Goal: Task Accomplishment & Management: Manage account settings

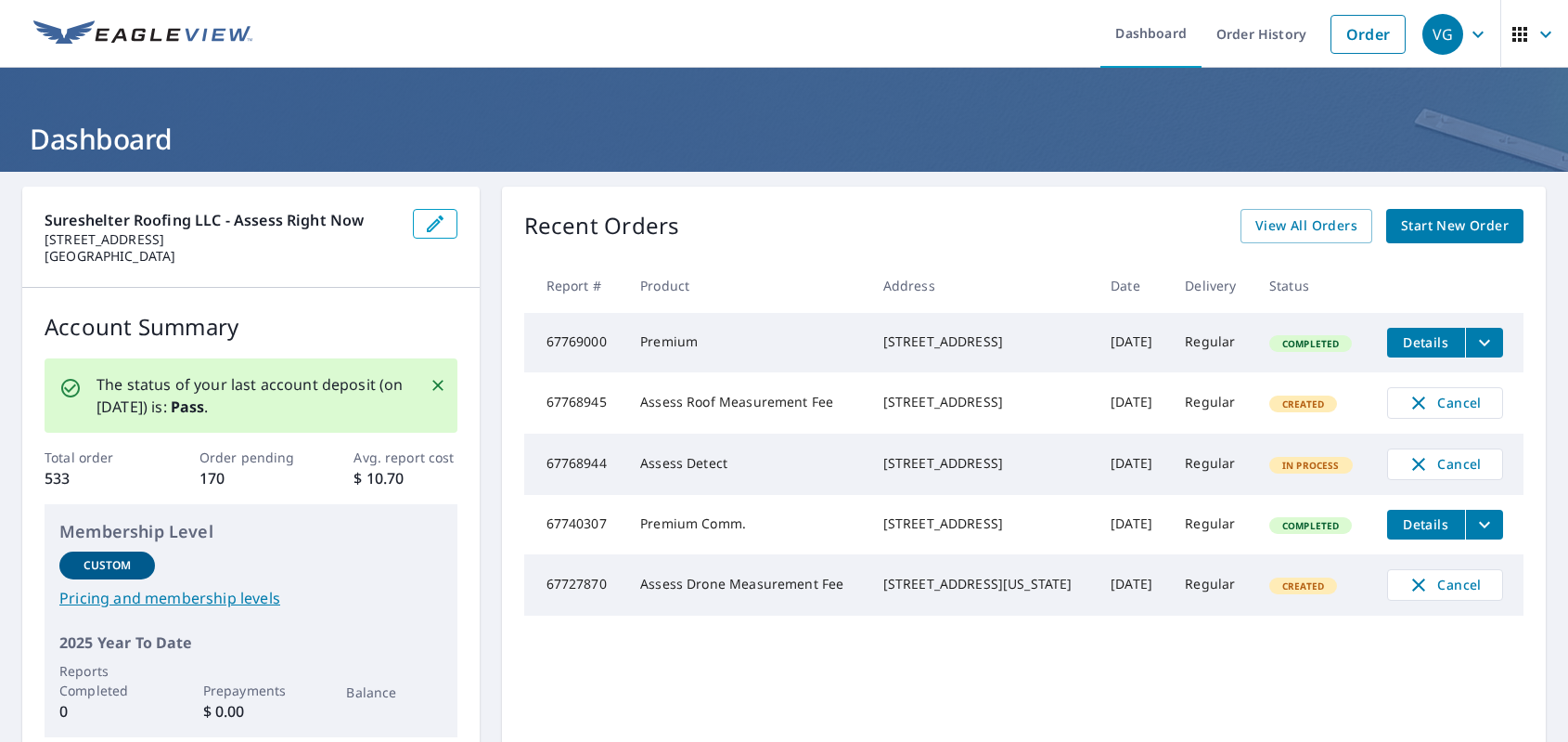
click at [533, 418] on td "67768945" at bounding box center [575, 403] width 102 height 61
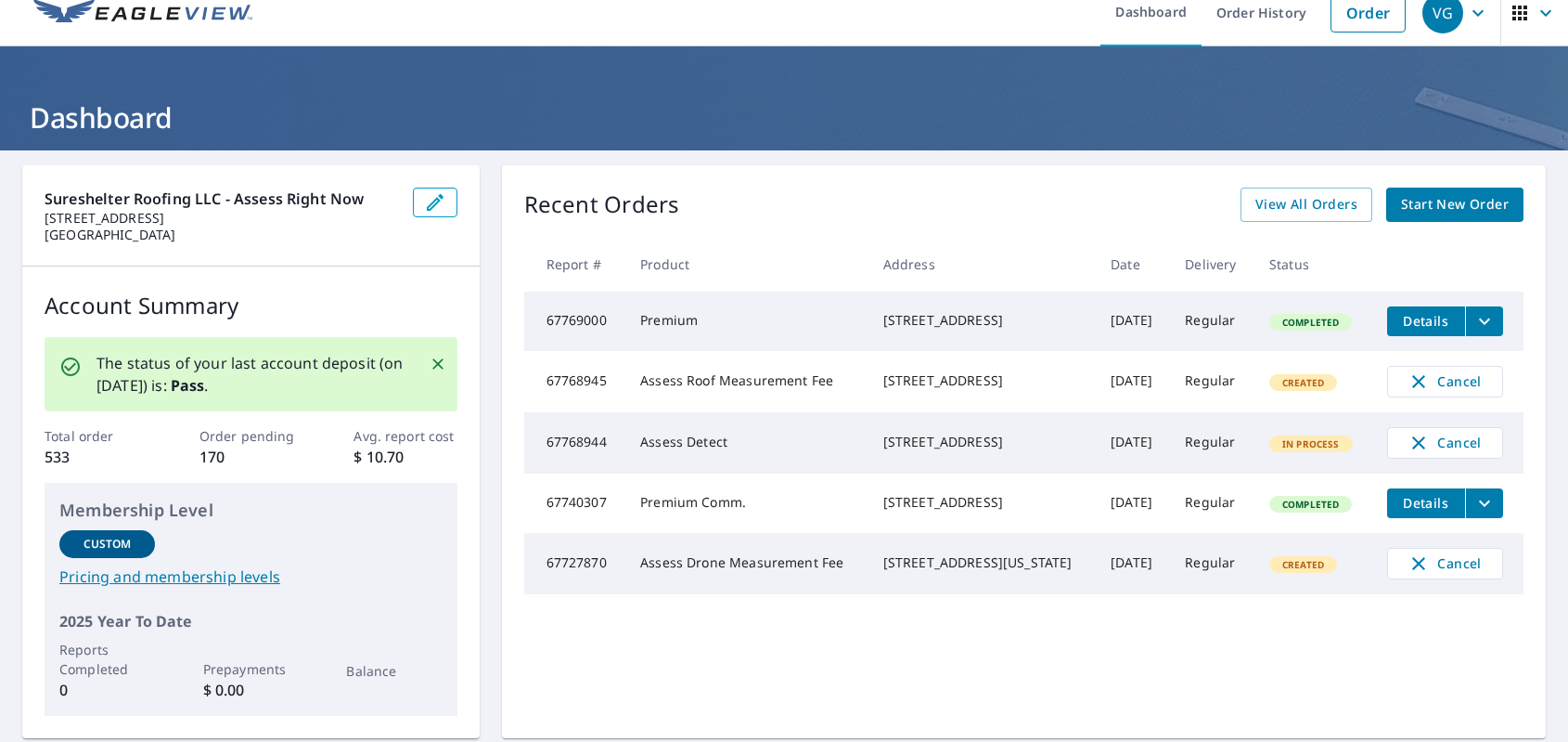
scroll to position [37, 0]
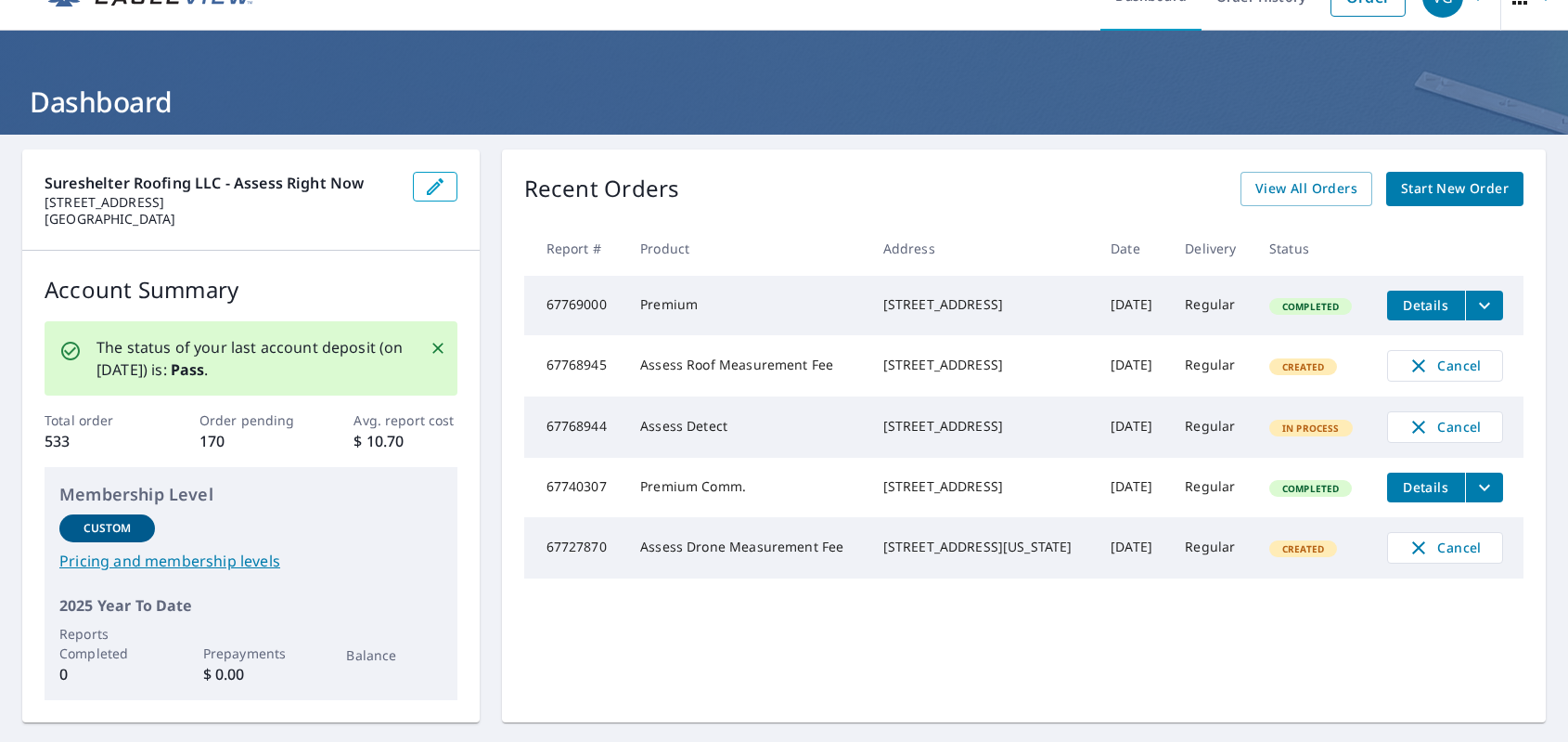
click at [1487, 503] on button "filesDropdownBtn-67740307" at bounding box center [1484, 487] width 38 height 30
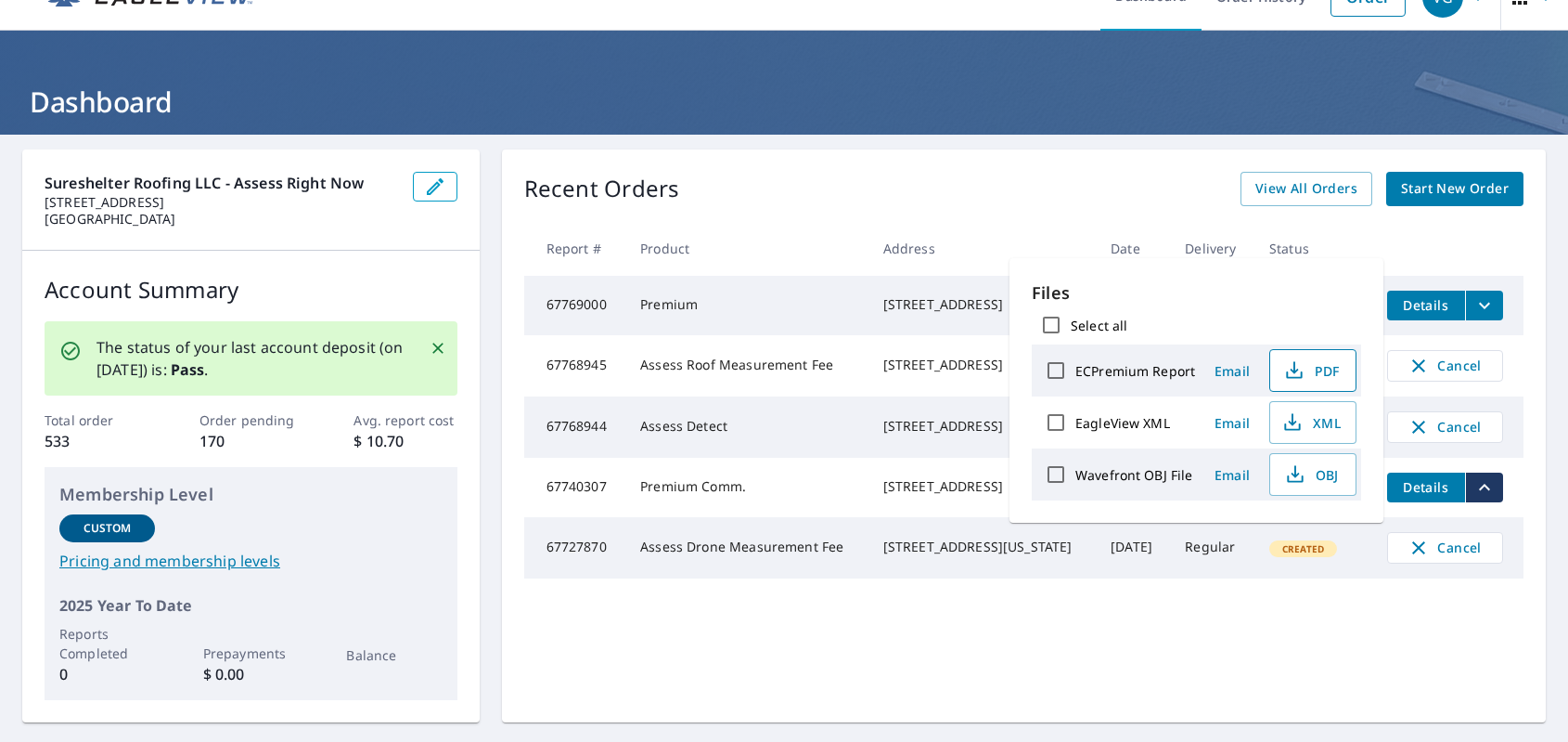
click at [1326, 366] on span "PDF" at bounding box center [1310, 370] width 59 height 22
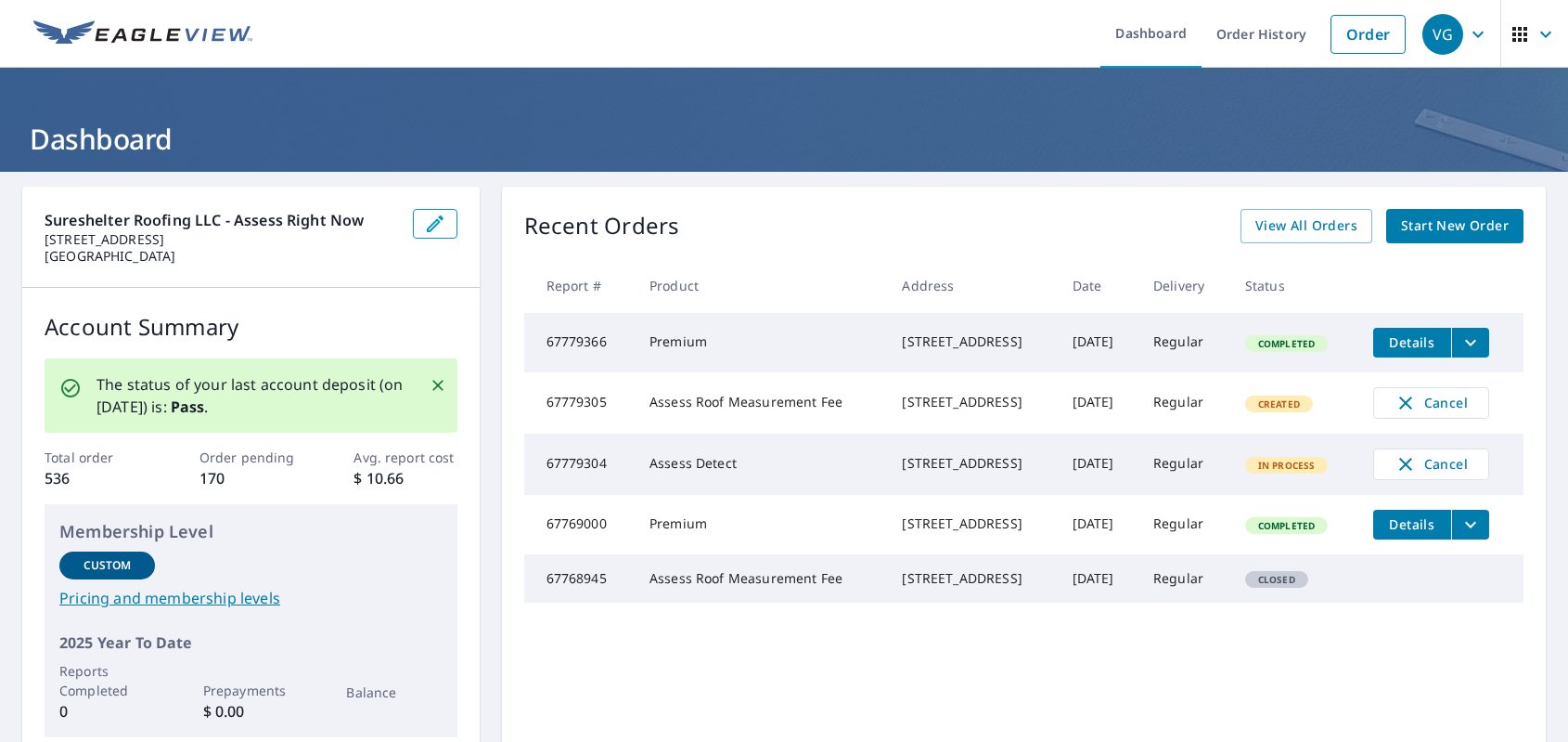
click at [1489, 540] on button "filesDropdownBtn-67769000" at bounding box center [1470, 524] width 38 height 30
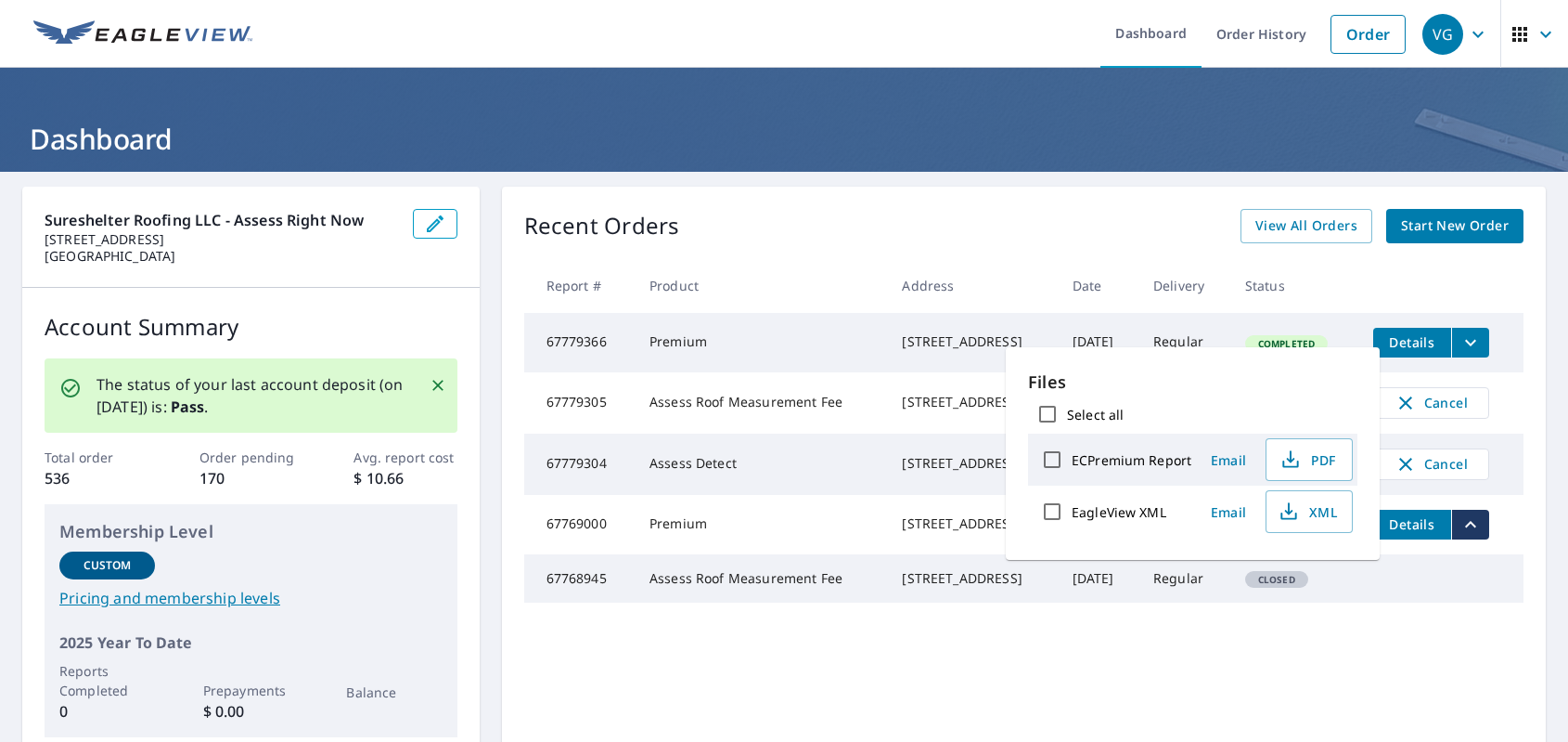
click at [1218, 663] on div "Recent Orders View All Orders Start New Order Report # Product Address Date Del…" at bounding box center [1025, 473] width 1044 height 573
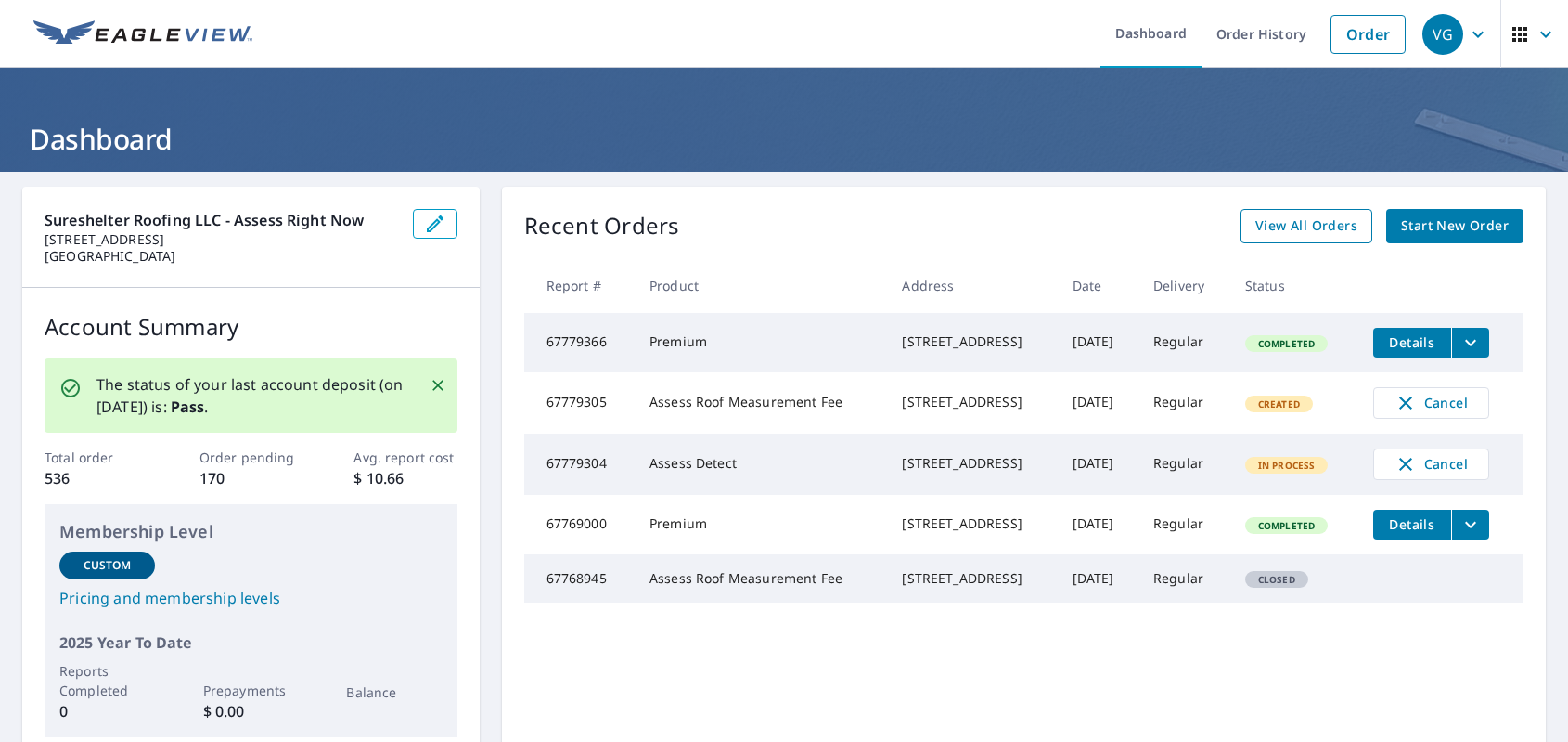
click at [1326, 229] on span "View All Orders" at bounding box center [1307, 227] width 102 height 23
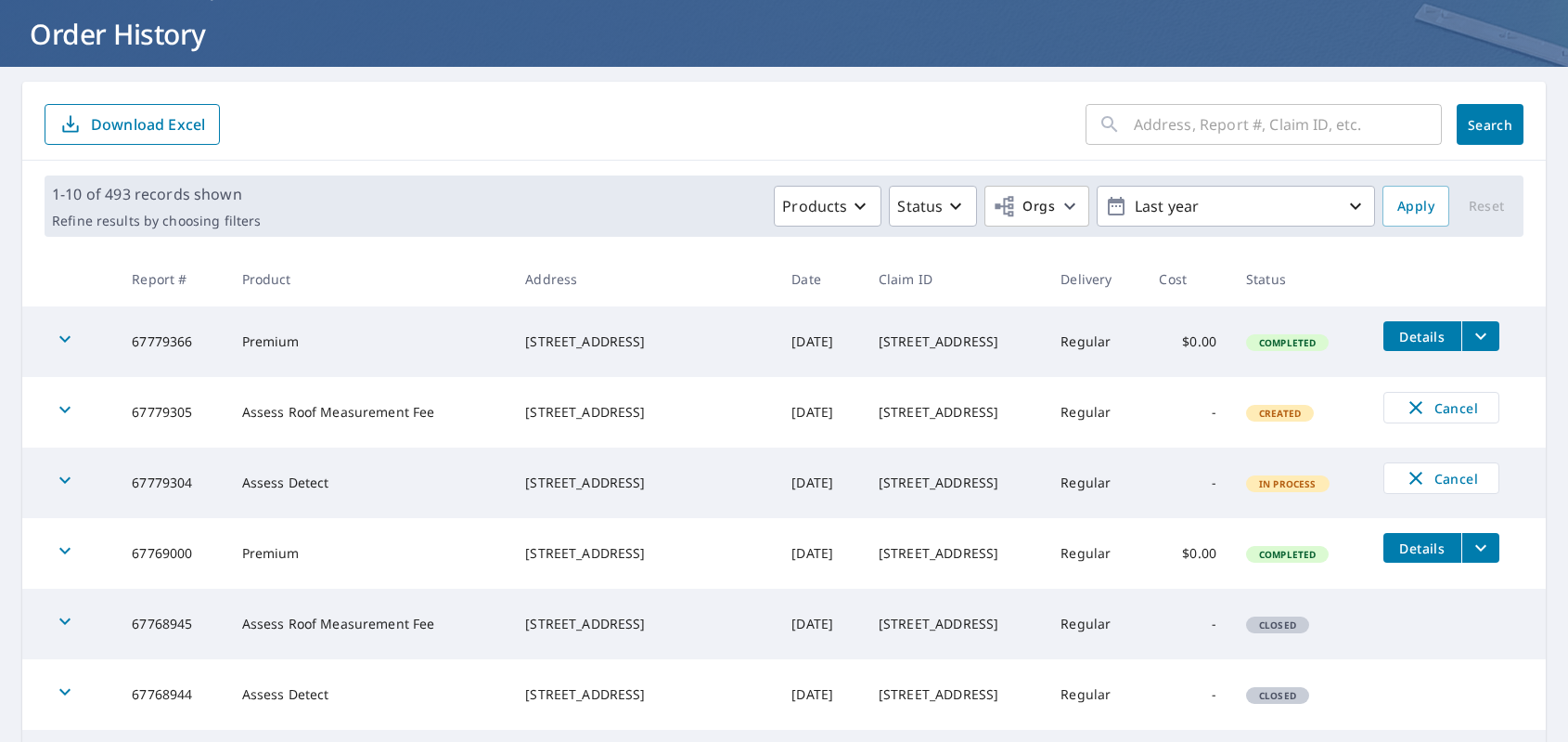
scroll to position [109, 0]
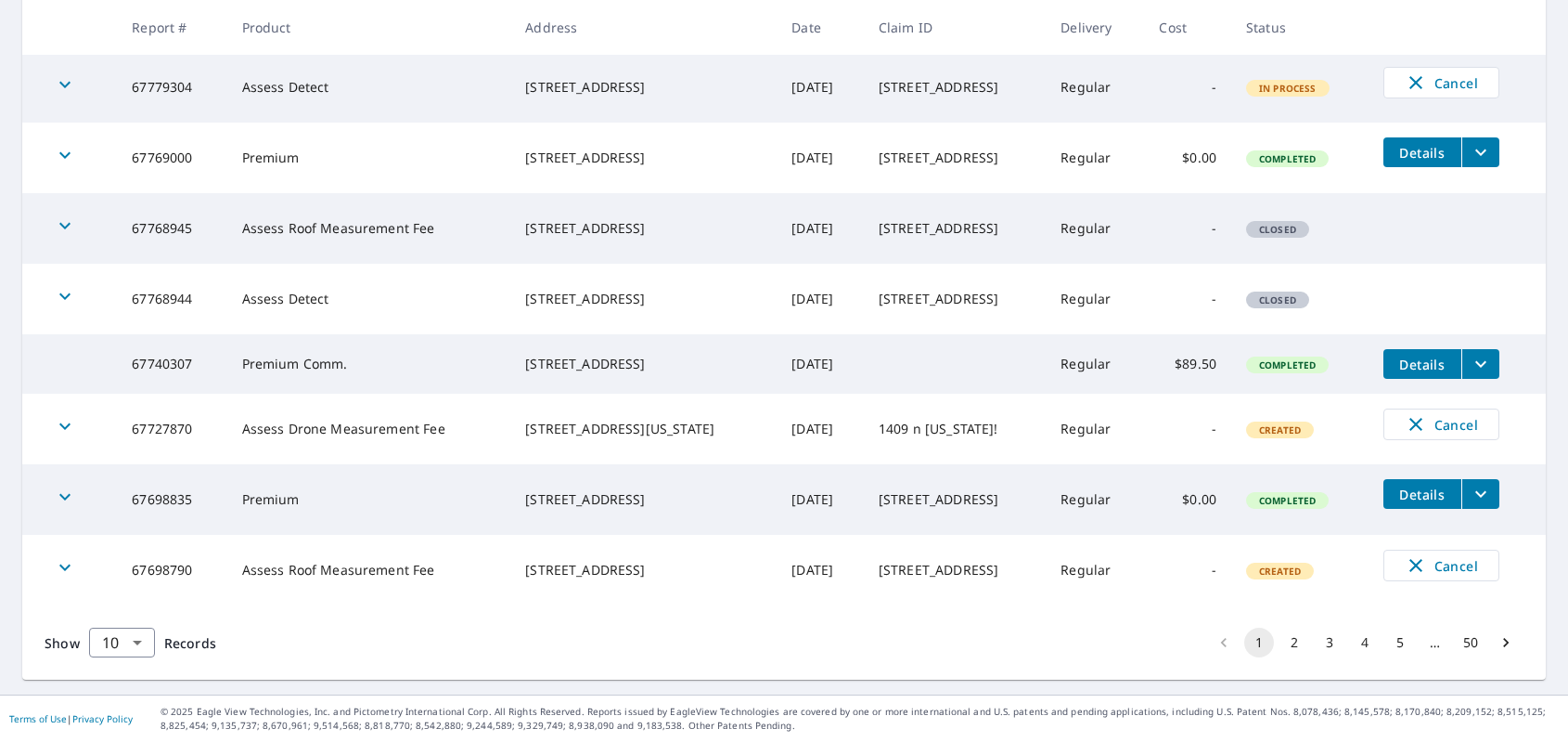
click at [1298, 638] on button "2" at bounding box center [1295, 642] width 30 height 30
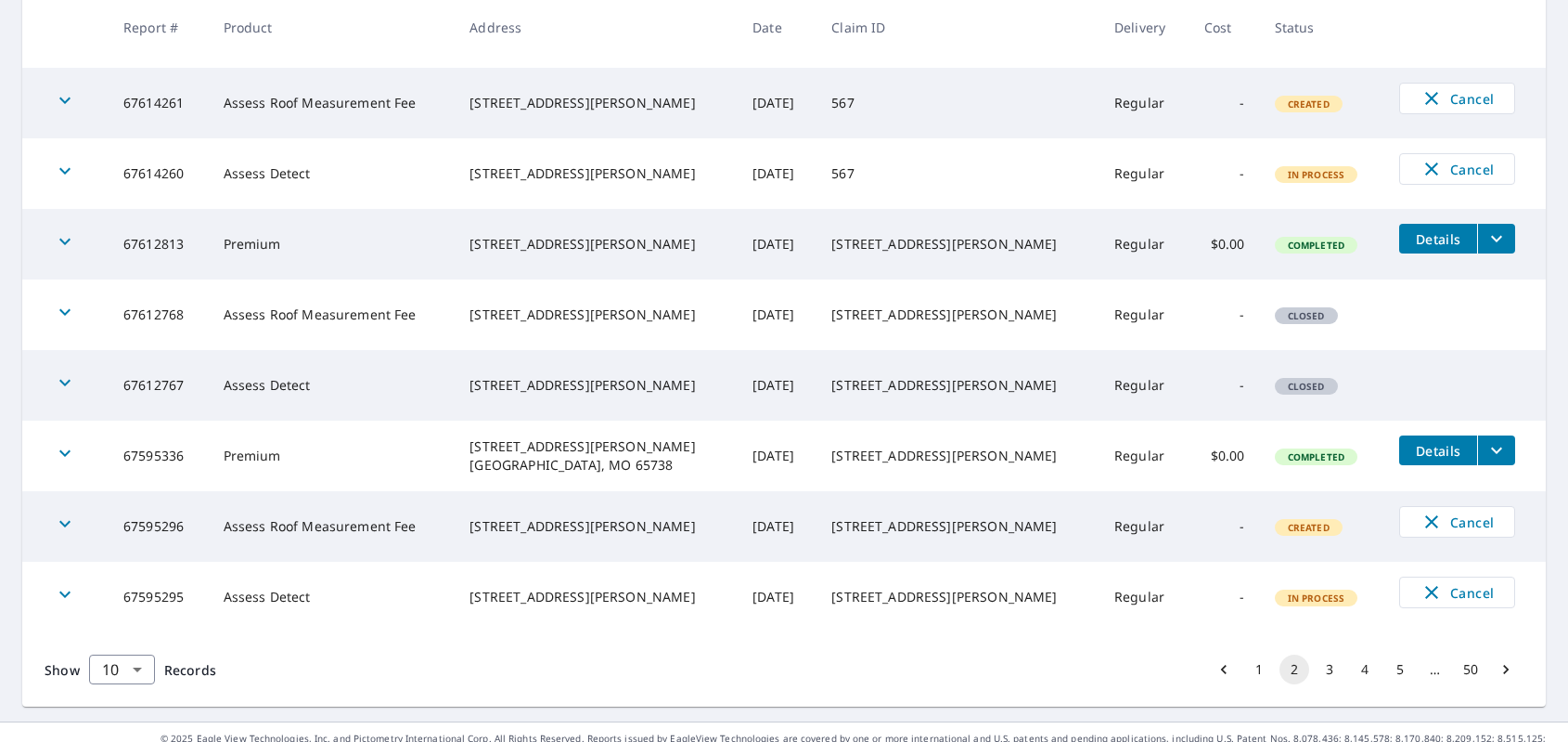
scroll to position [487, 0]
